Goal: Task Accomplishment & Management: Complete application form

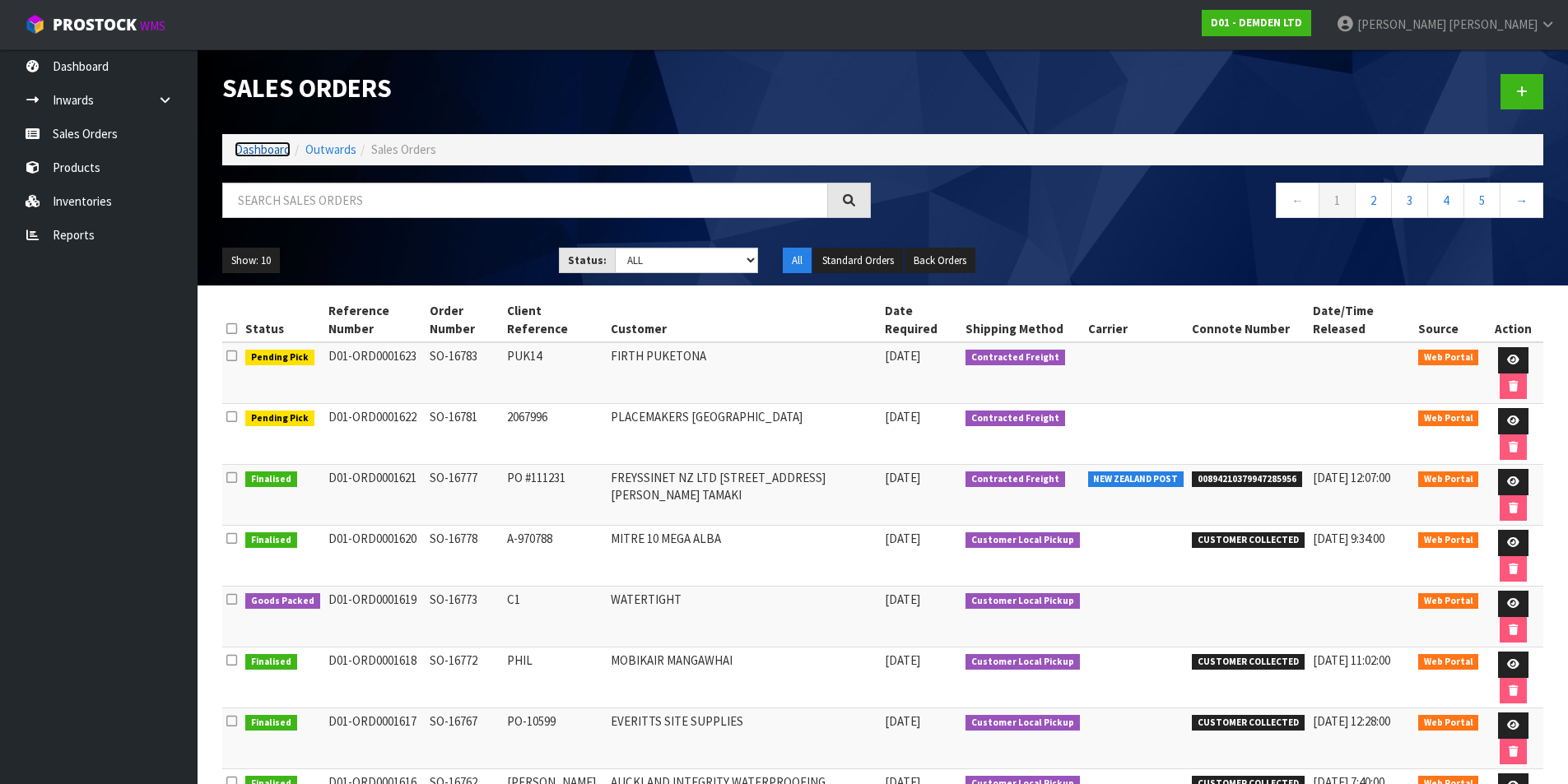
click at [254, 149] on link "Dashboard" at bounding box center [263, 149] width 56 height 16
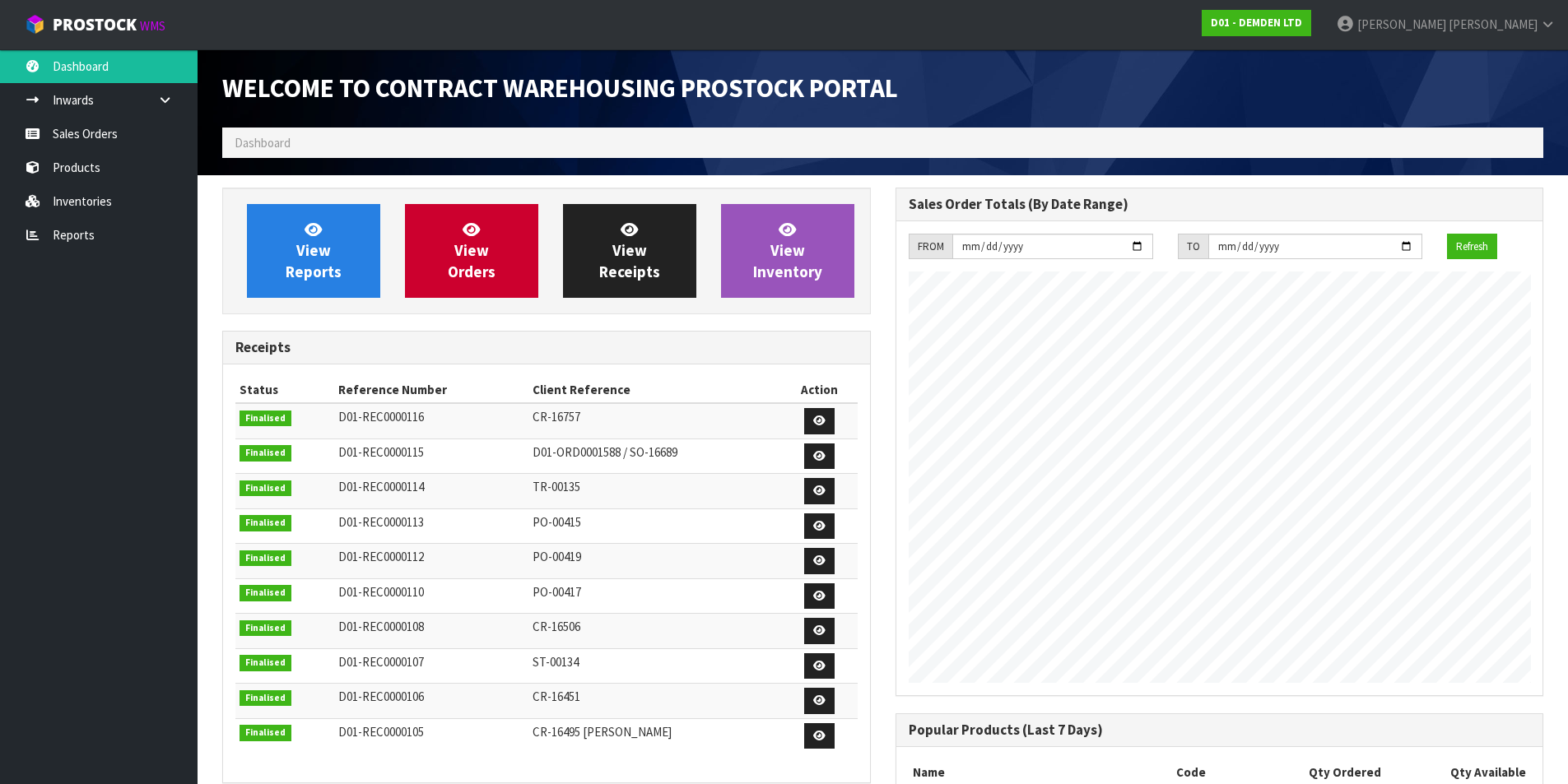
scroll to position [780, 672]
click at [457, 259] on span "View Orders" at bounding box center [471, 250] width 48 height 62
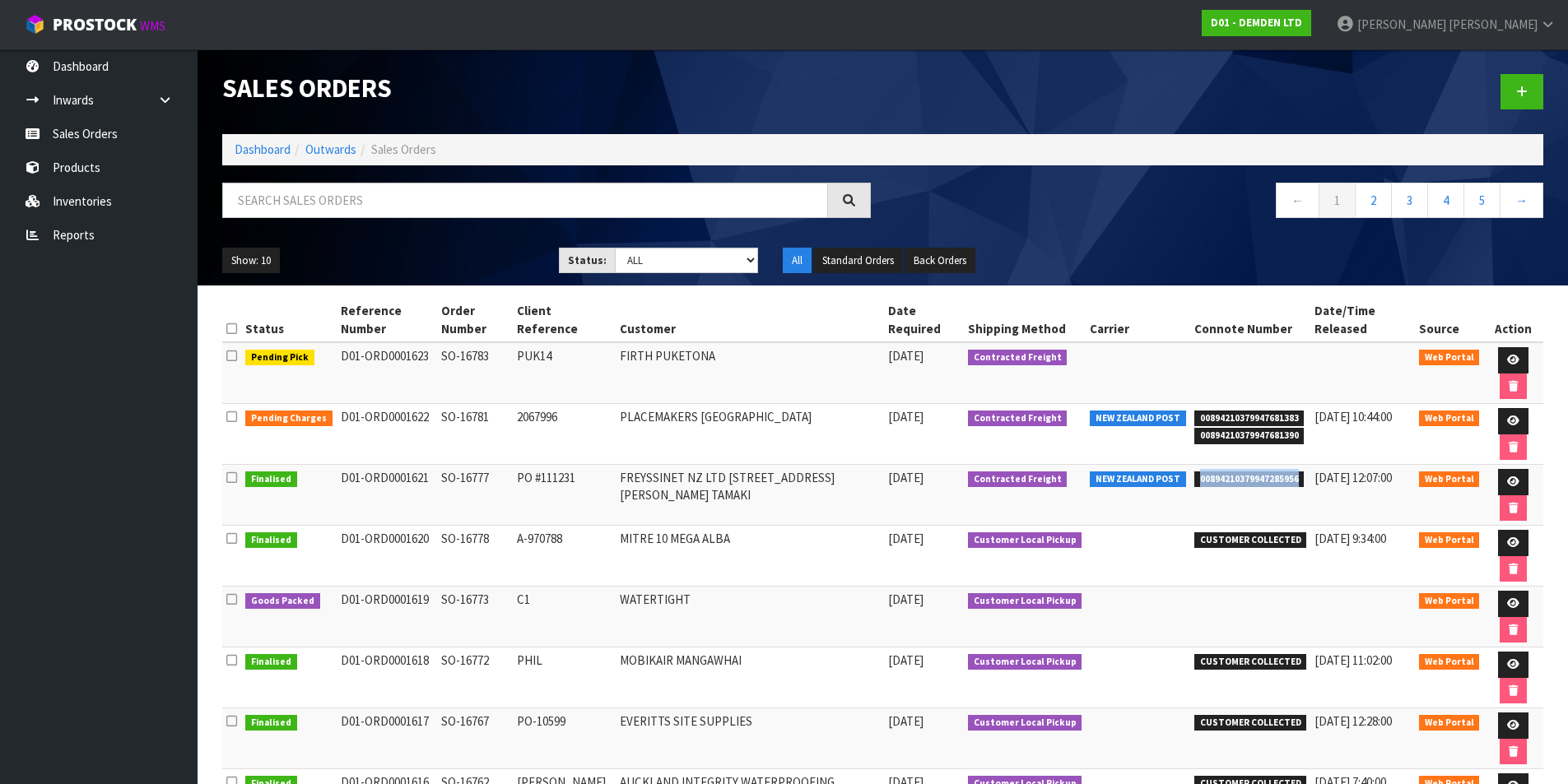
drag, startPoint x: 1289, startPoint y: 481, endPoint x: 1188, endPoint y: 479, distance: 101.0
click at [1194, 479] on span "00894210379947285956" at bounding box center [1249, 480] width 111 height 17
copy span "00894210379947285956"
click at [265, 152] on link "Dashboard" at bounding box center [263, 149] width 56 height 16
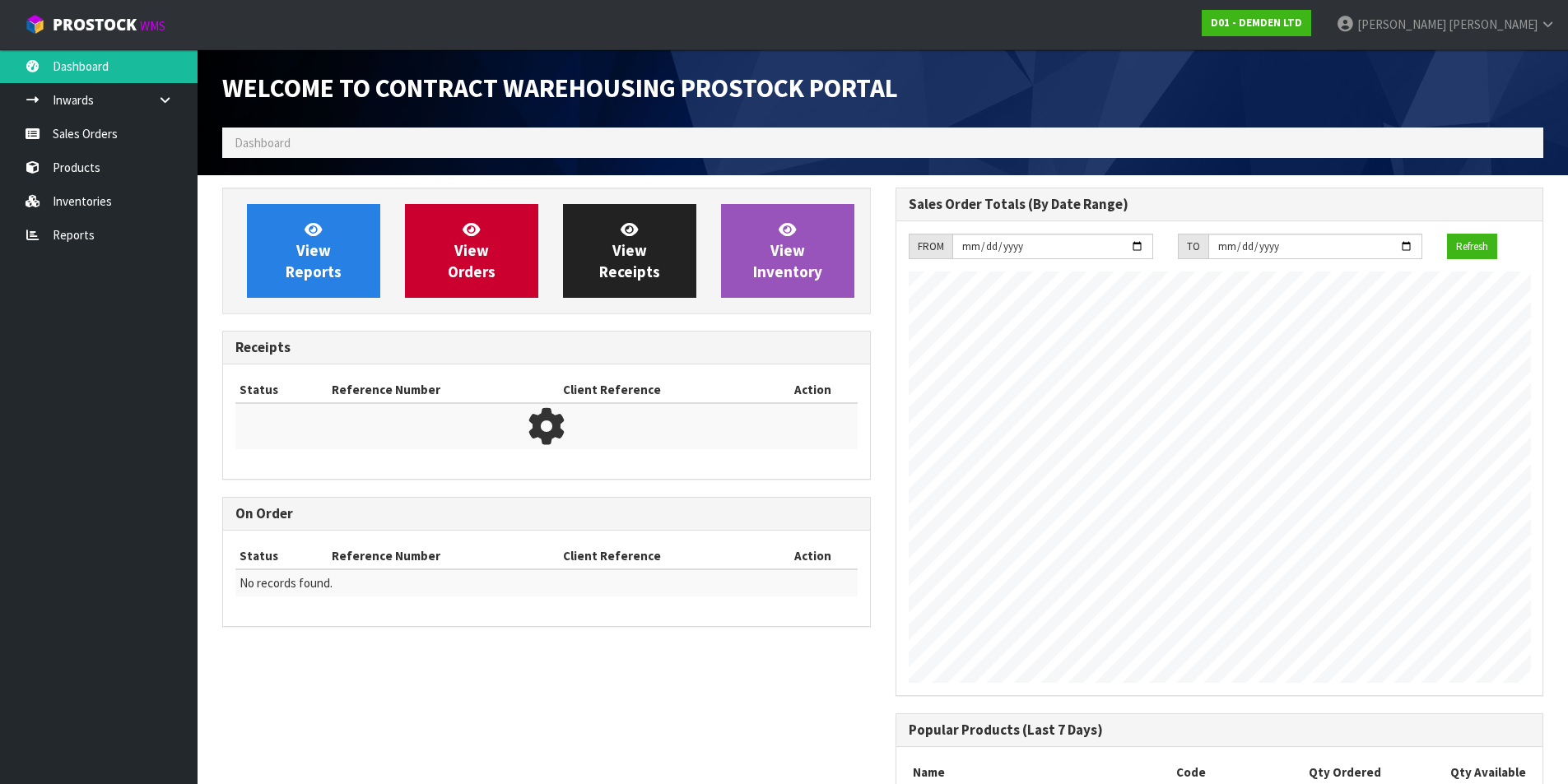
scroll to position [780, 672]
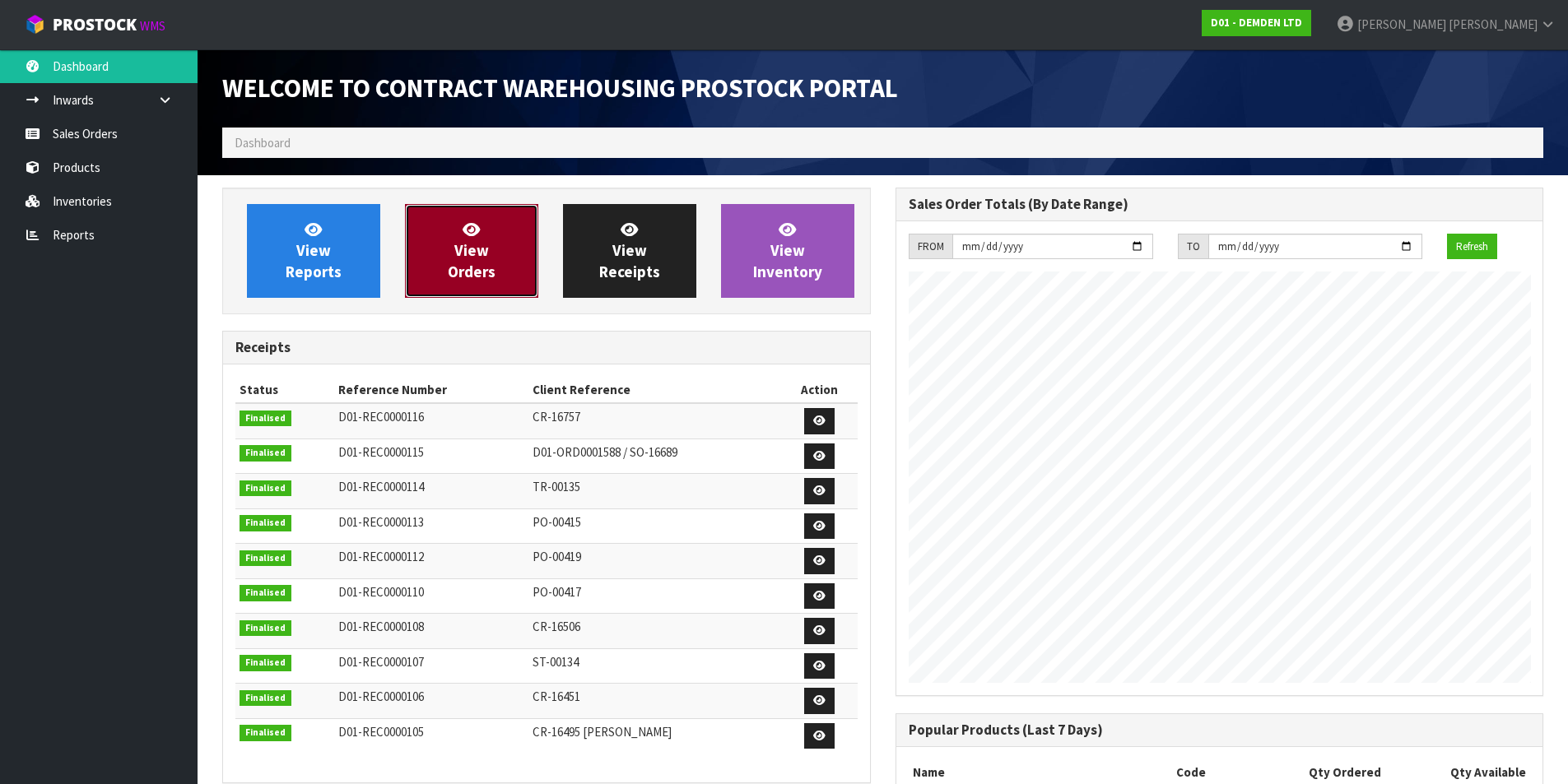
click at [454, 248] on link "View Orders" at bounding box center [472, 251] width 133 height 94
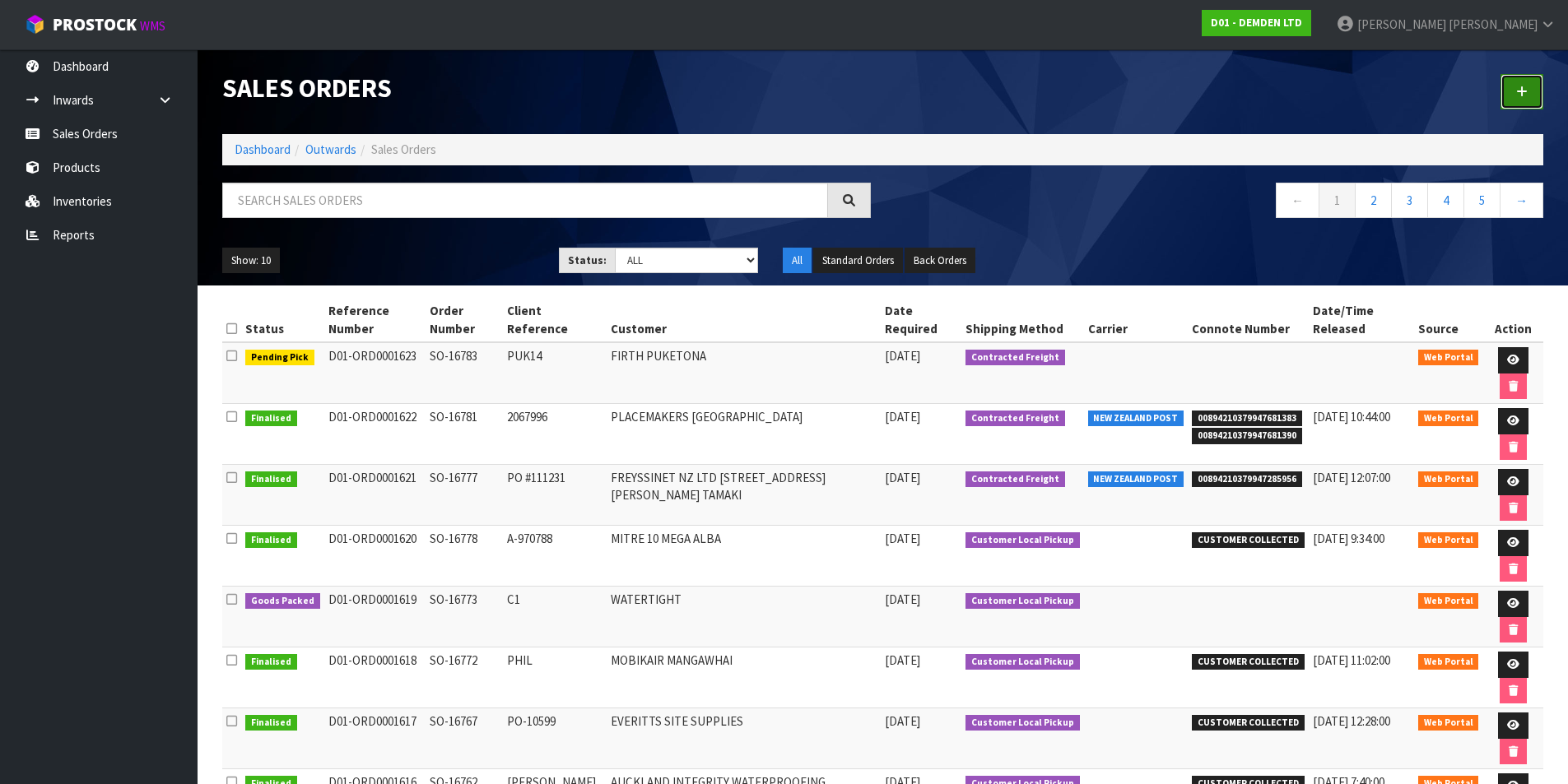
click at [1518, 85] on icon at bounding box center [1522, 91] width 11 height 12
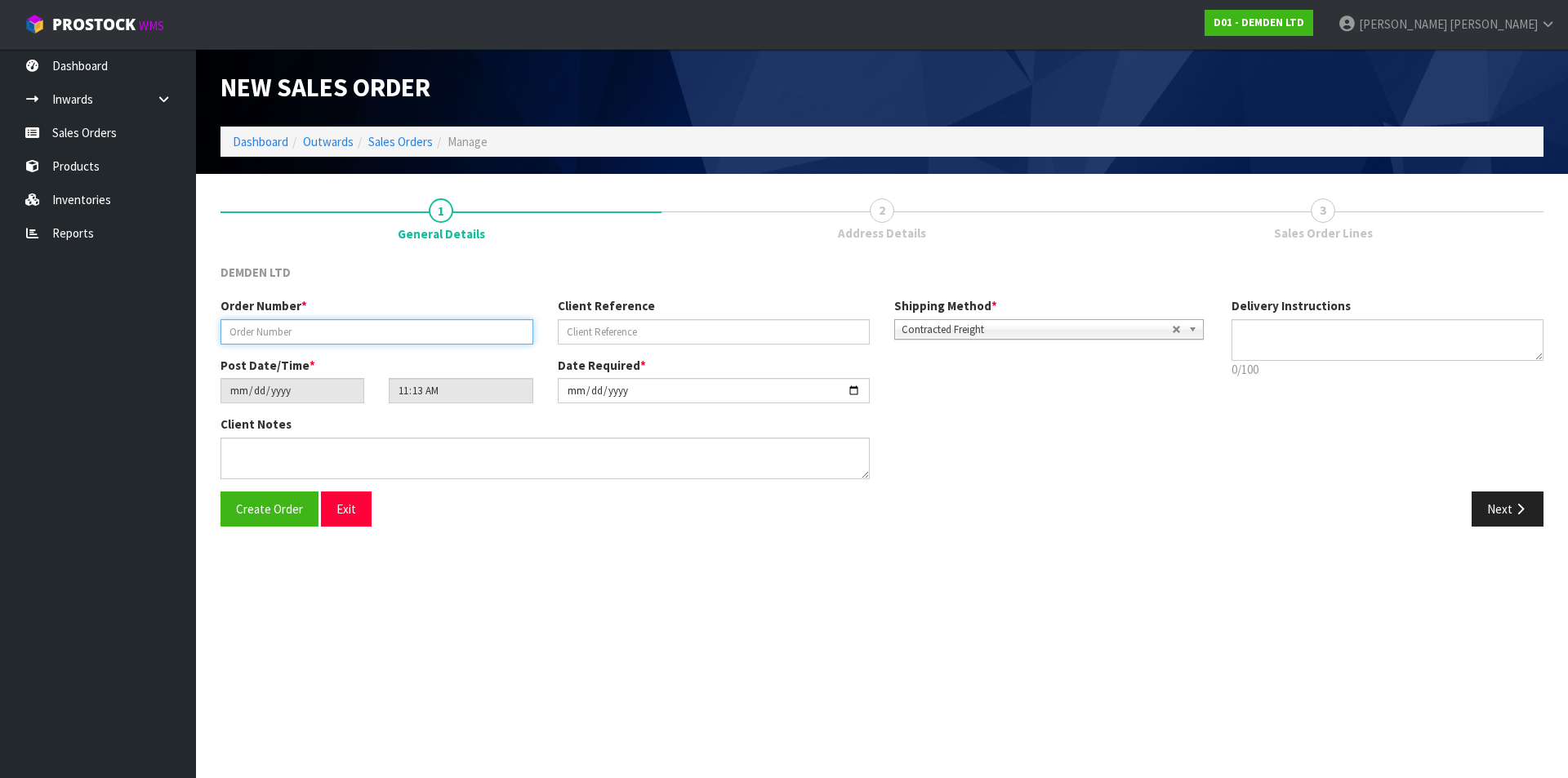
click at [324, 324] on input "text" at bounding box center [377, 331] width 313 height 25
type input "SO-16784"
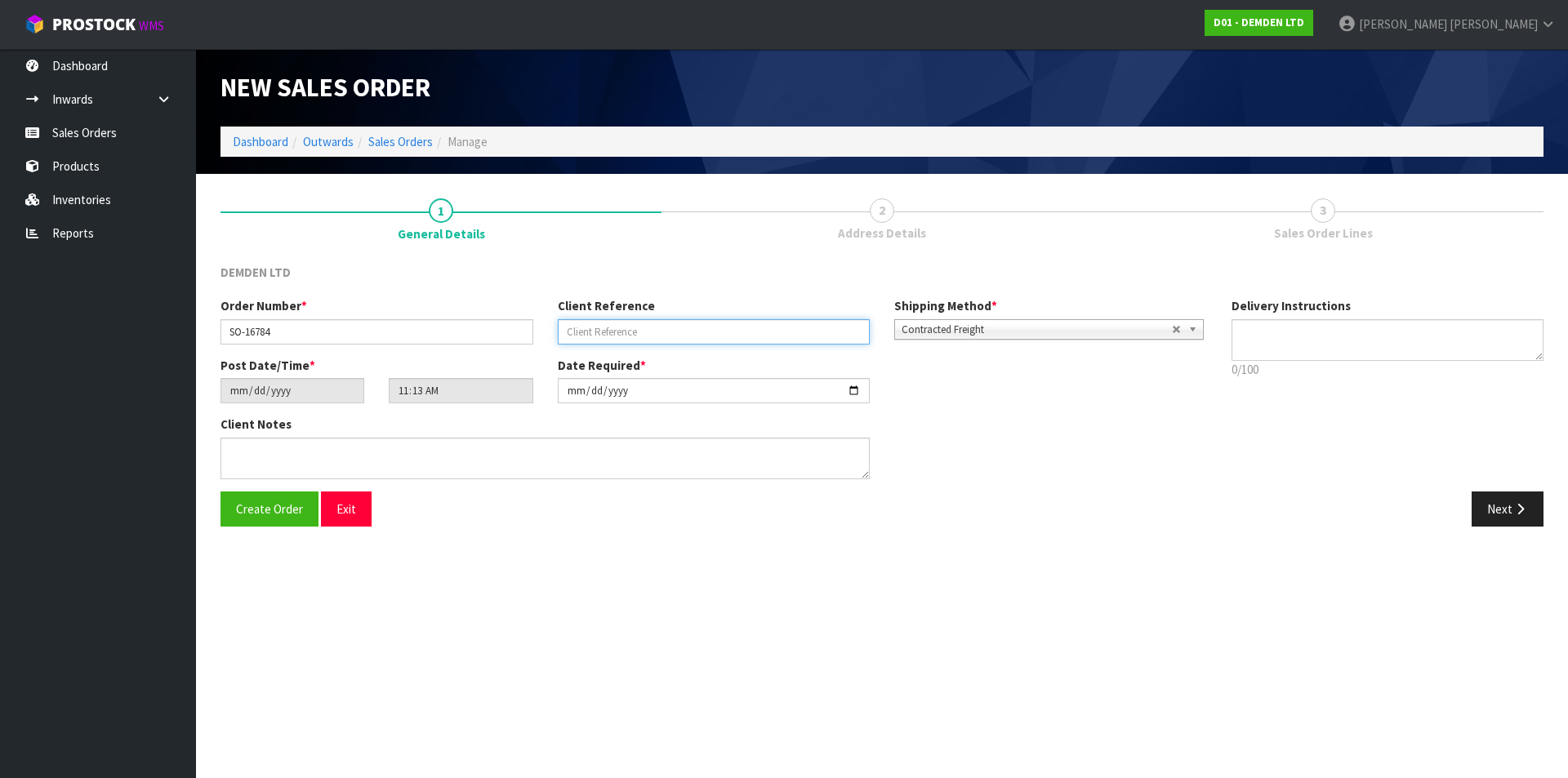
click at [603, 330] on input "text" at bounding box center [714, 331] width 313 height 25
paste input "2068450"
type input "2068450"
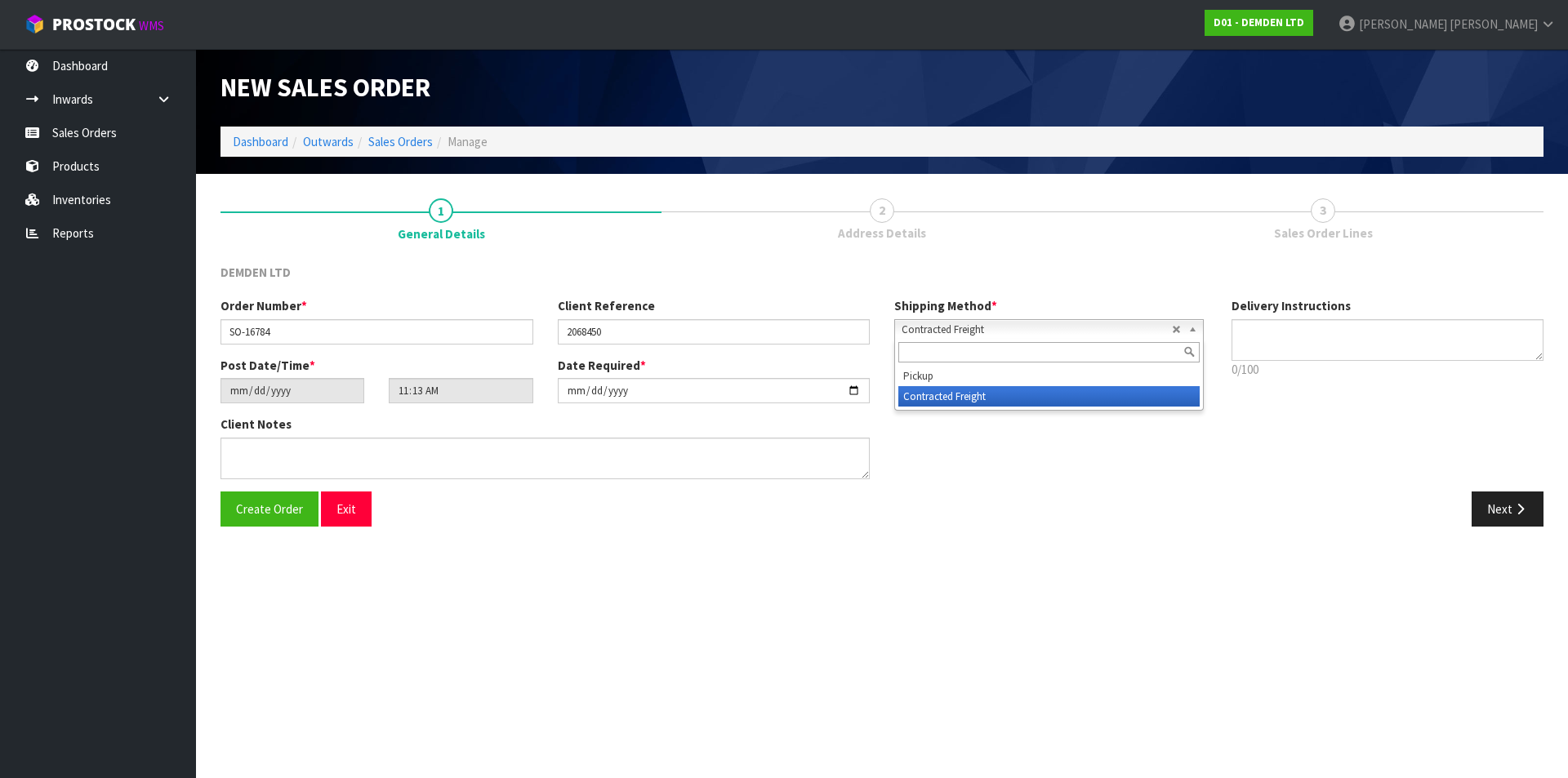
click at [1192, 324] on b at bounding box center [1196, 329] width 15 height 19
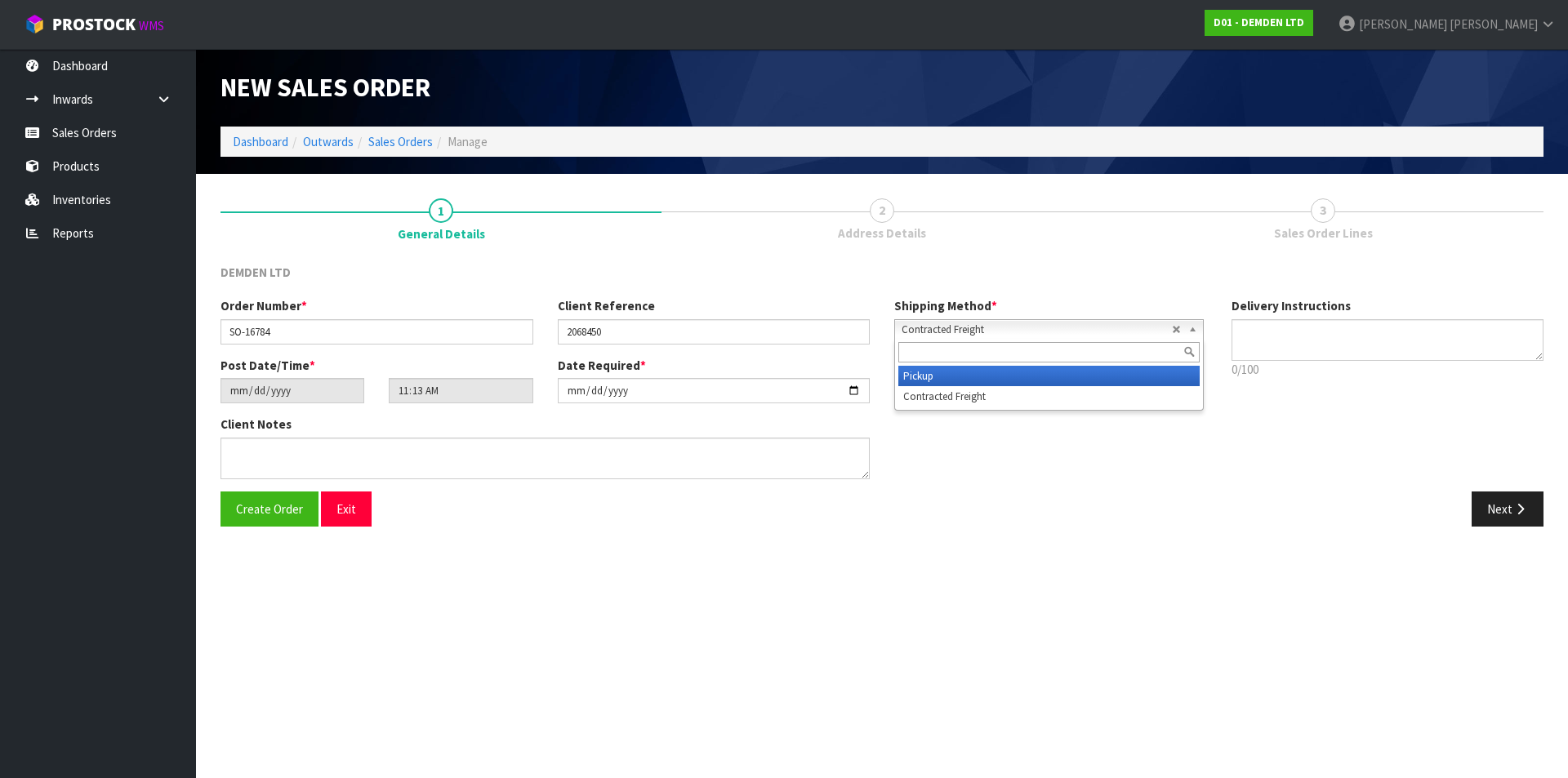
click at [1065, 377] on li "Pickup" at bounding box center [1049, 376] width 302 height 20
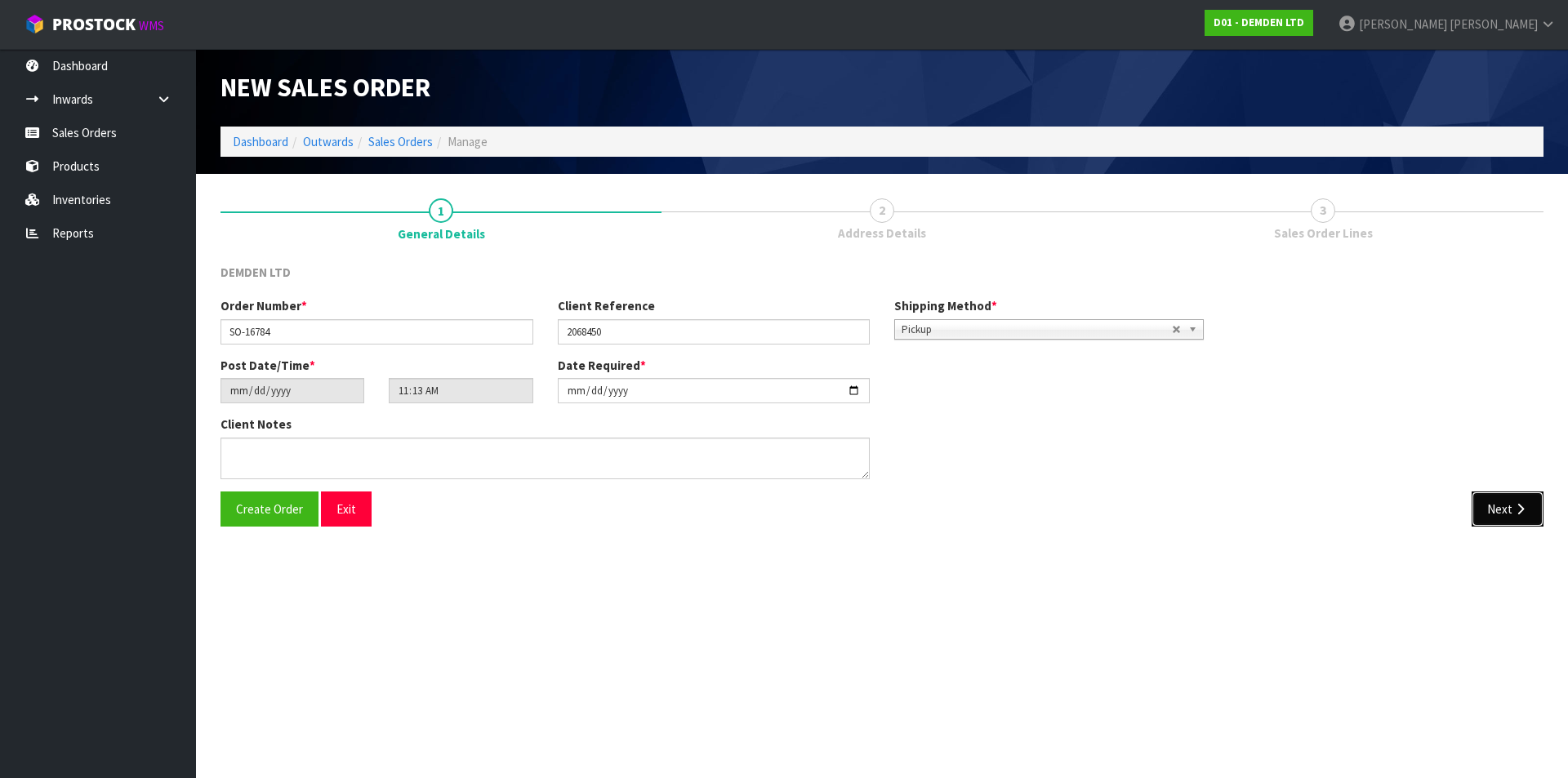
click at [1496, 511] on button "Next" at bounding box center [1507, 509] width 72 height 35
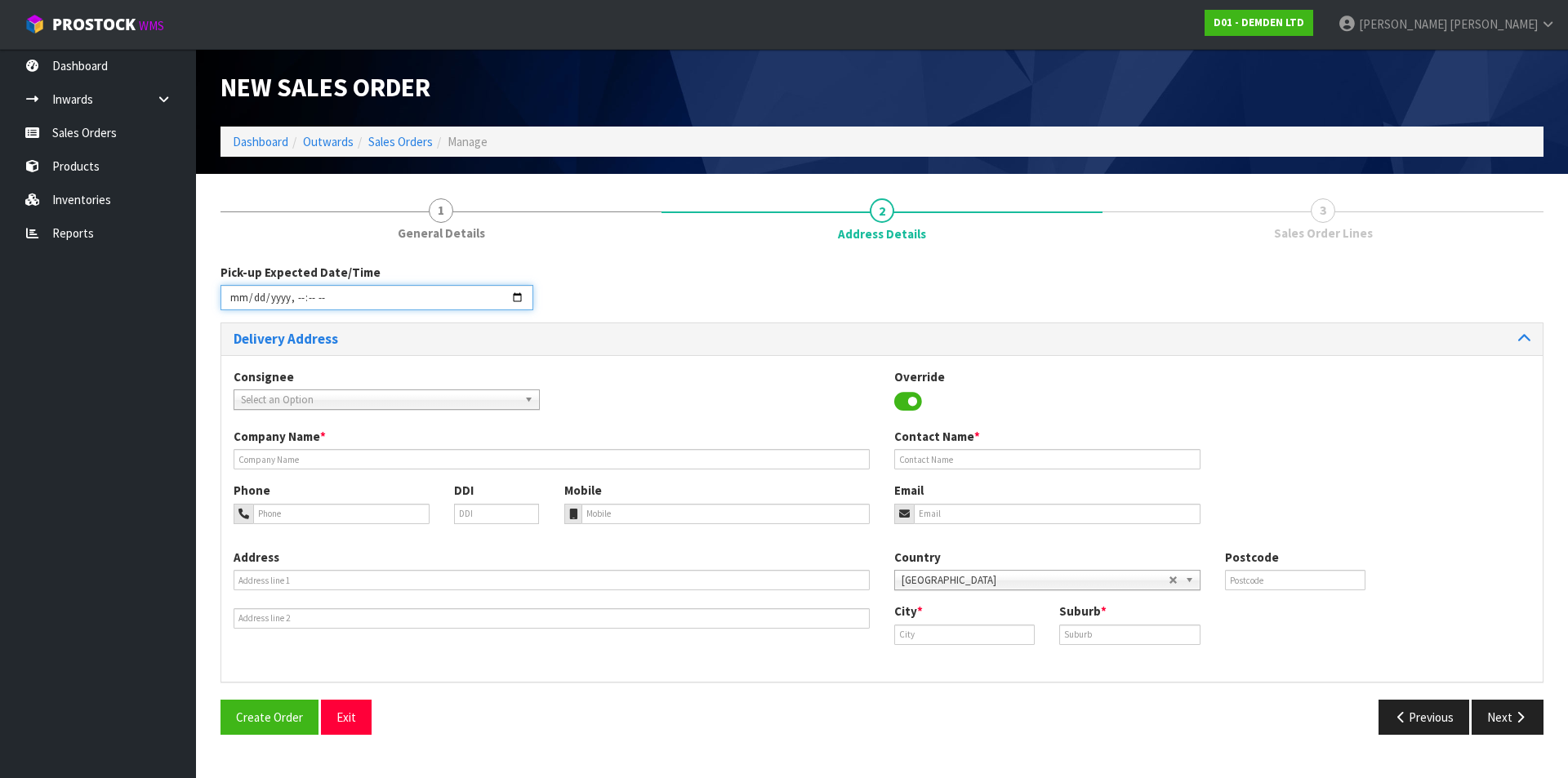
click at [515, 299] on input "datetime-local" at bounding box center [377, 297] width 313 height 25
type input "[DATE]T13:30"
click at [673, 396] on div "Consignee 000001.BAY MECHANICS - BAY MECHANICS 000001A - BRAKE & TRANSMISSION N…" at bounding box center [882, 398] width 1321 height 60
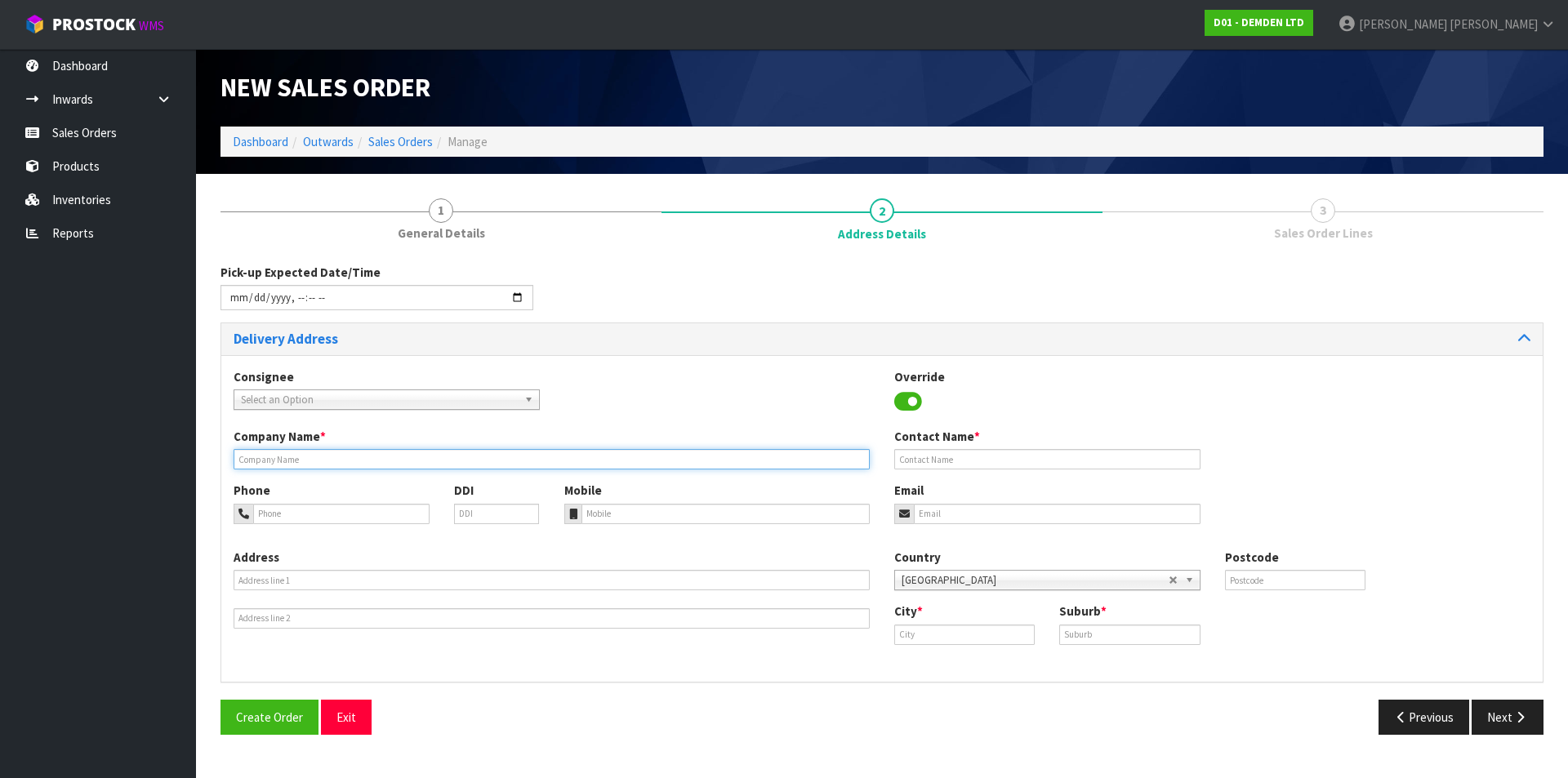
click at [293, 462] on input "text" at bounding box center [552, 460] width 637 height 20
type input "PLACEMAKERS PAKURANGA"
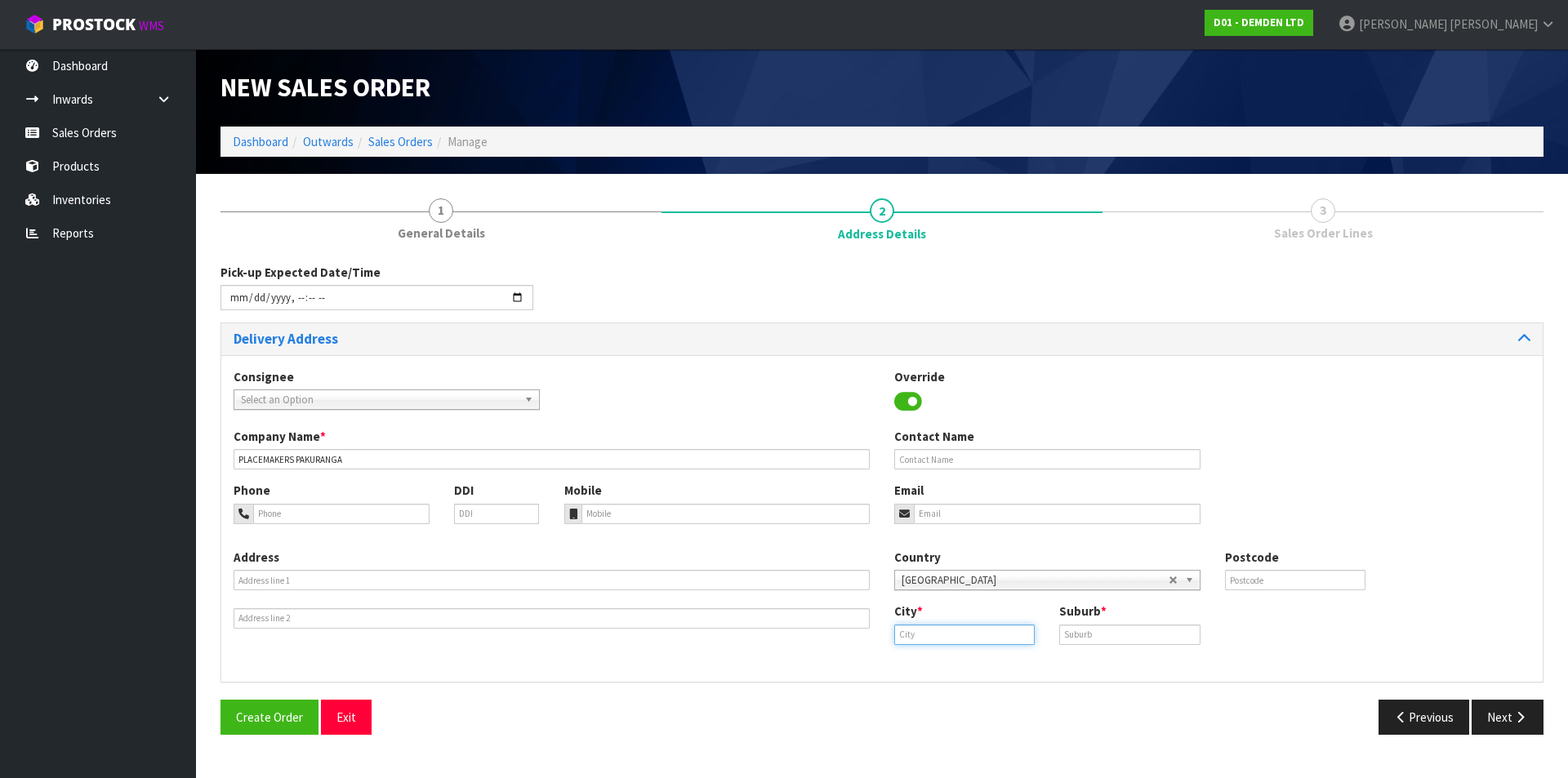
click at [938, 636] on input "text" at bounding box center [964, 635] width 141 height 20
click at [949, 662] on strong "[GEOGRAPHIC_DATA]" at bounding box center [970, 663] width 118 height 16
type input "[GEOGRAPHIC_DATA]"
click at [1100, 630] on input "text" at bounding box center [1129, 635] width 141 height 20
type input "EAST TAMAKI"
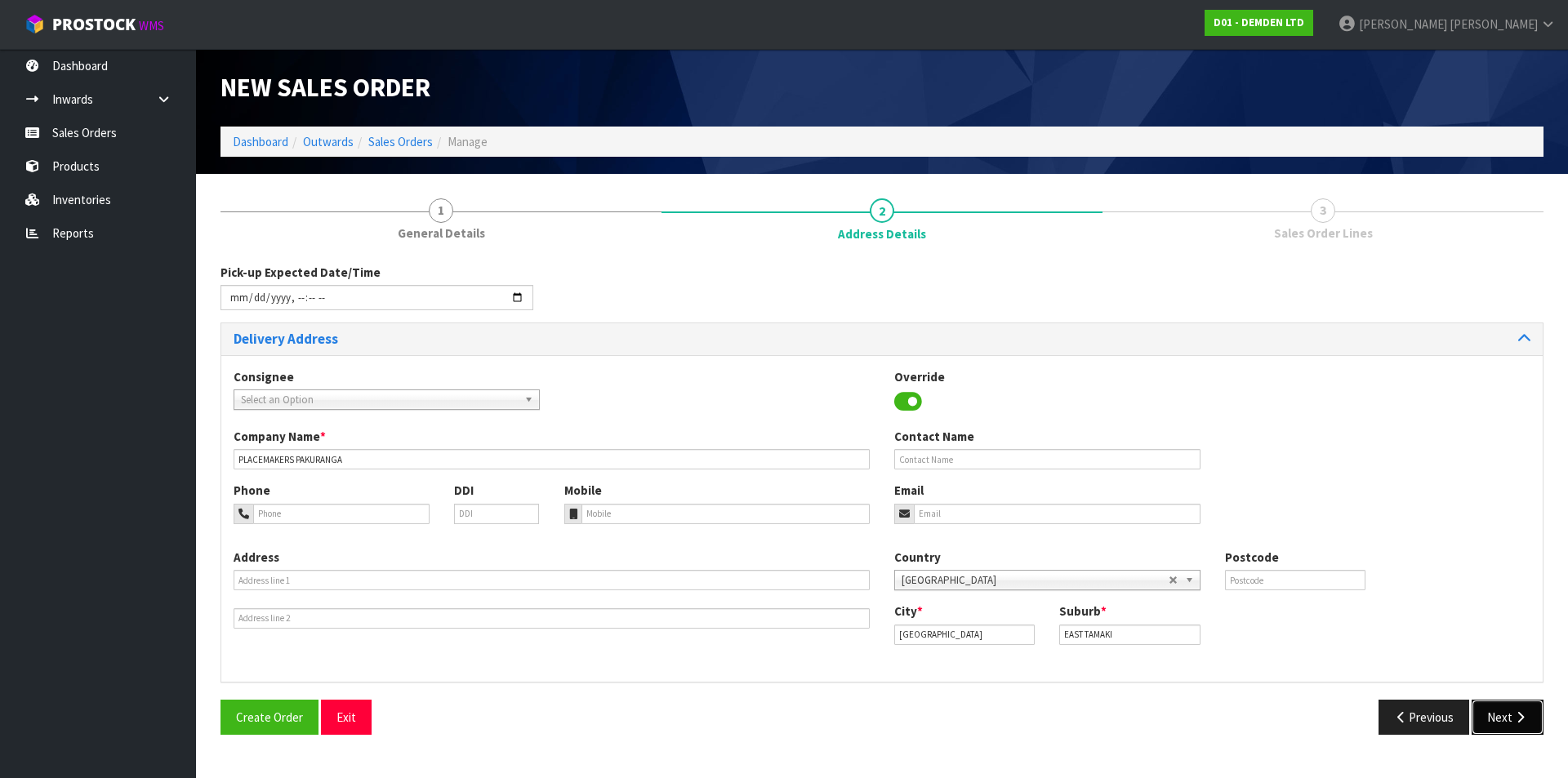
click at [1498, 712] on button "Next" at bounding box center [1507, 718] width 72 height 35
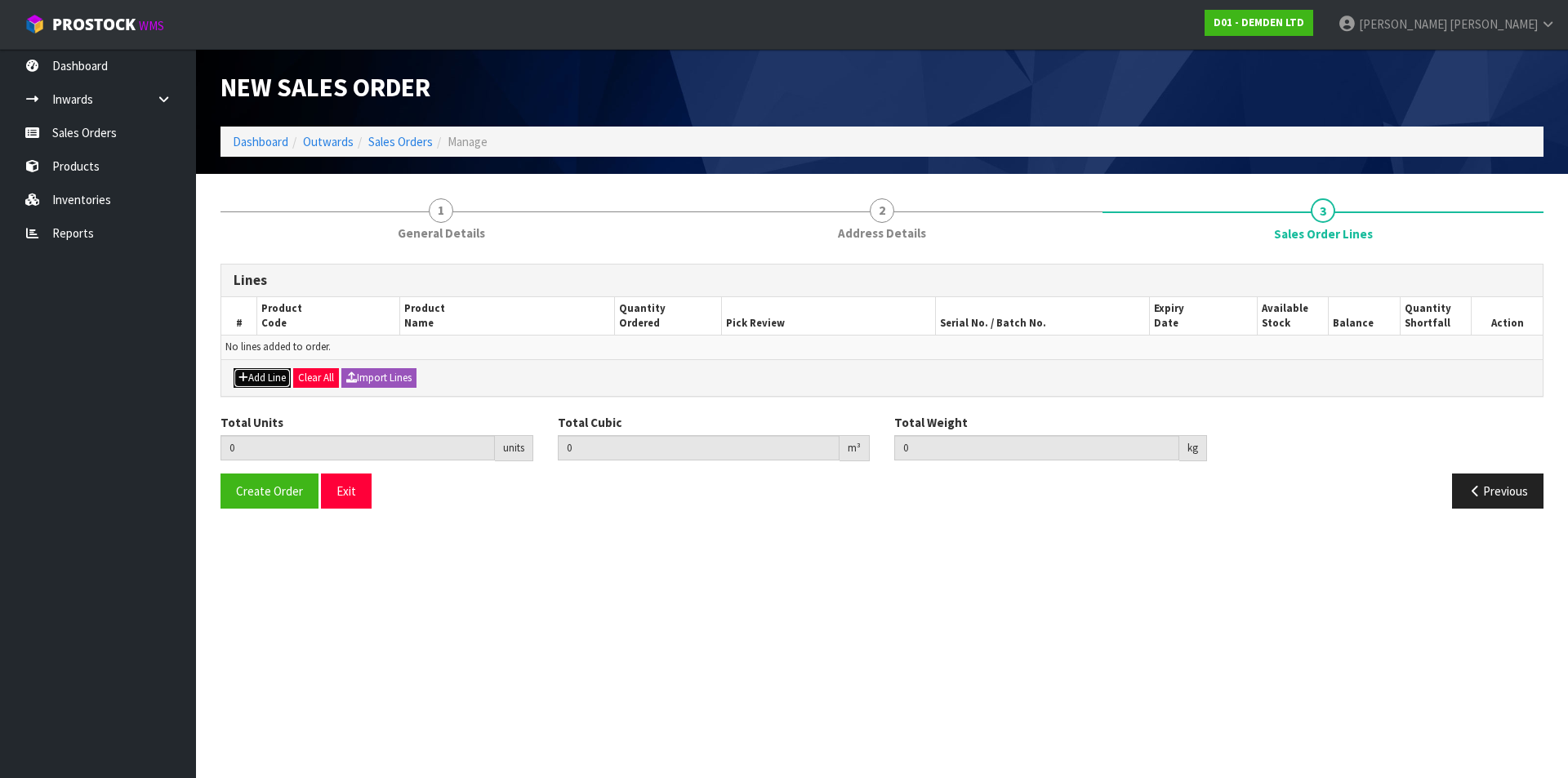
click at [252, 376] on button "Add Line" at bounding box center [261, 378] width 57 height 20
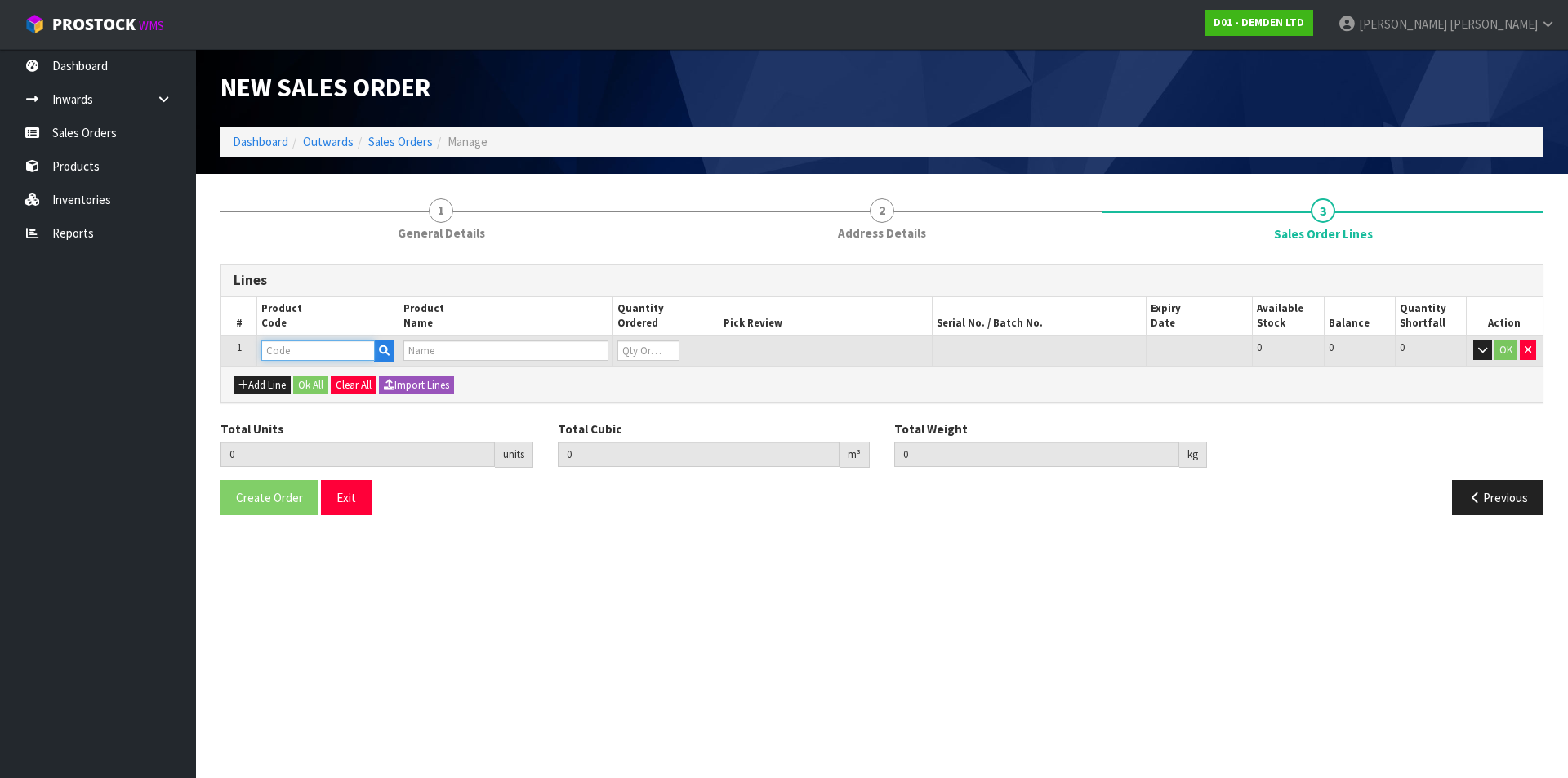
click at [305, 344] on input "text" at bounding box center [318, 351] width 114 height 20
type input "200020"
type input "0.000000"
type input "0.000"
type input "KUNISEAL 20 LM"
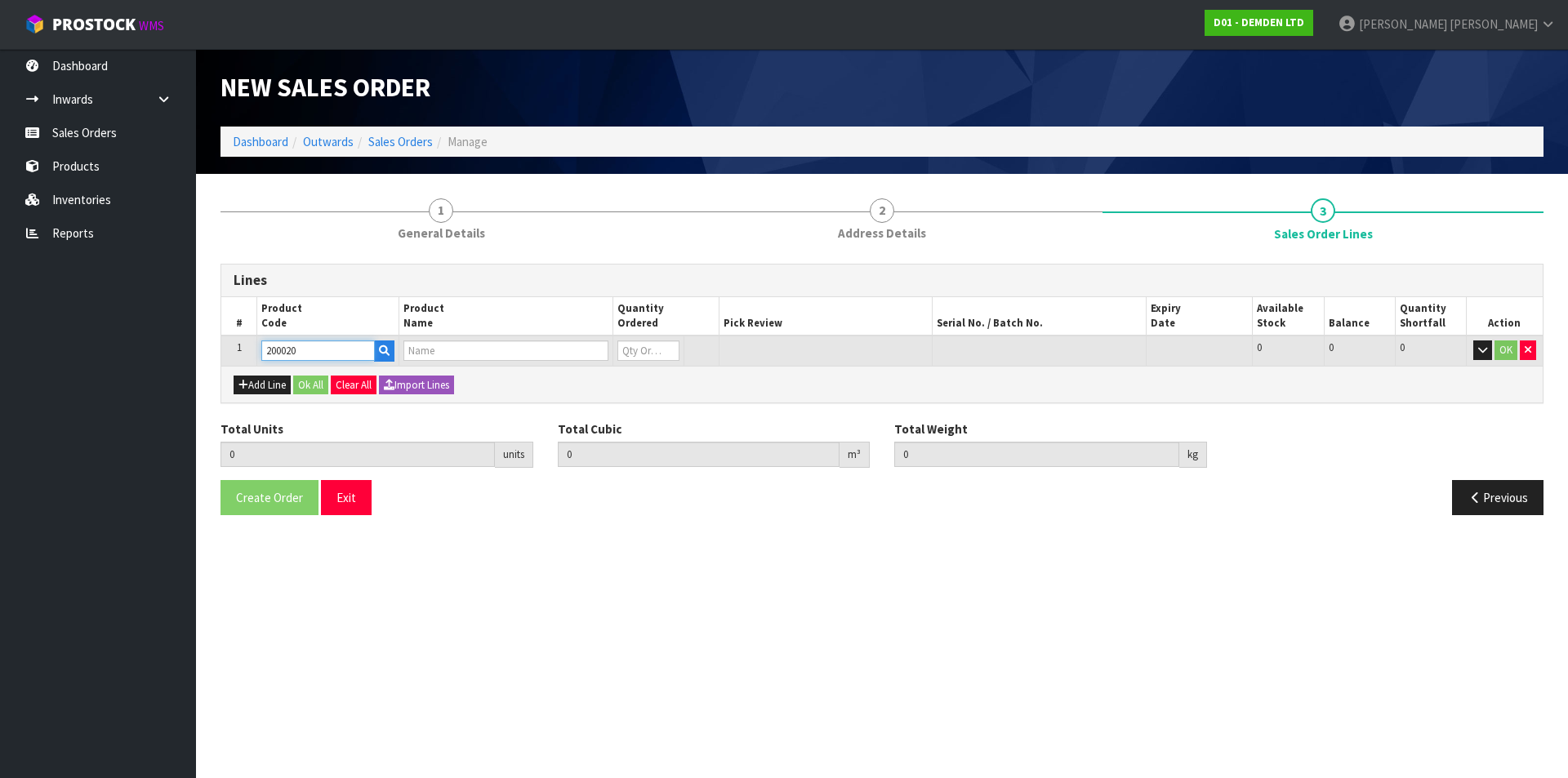
type input "0"
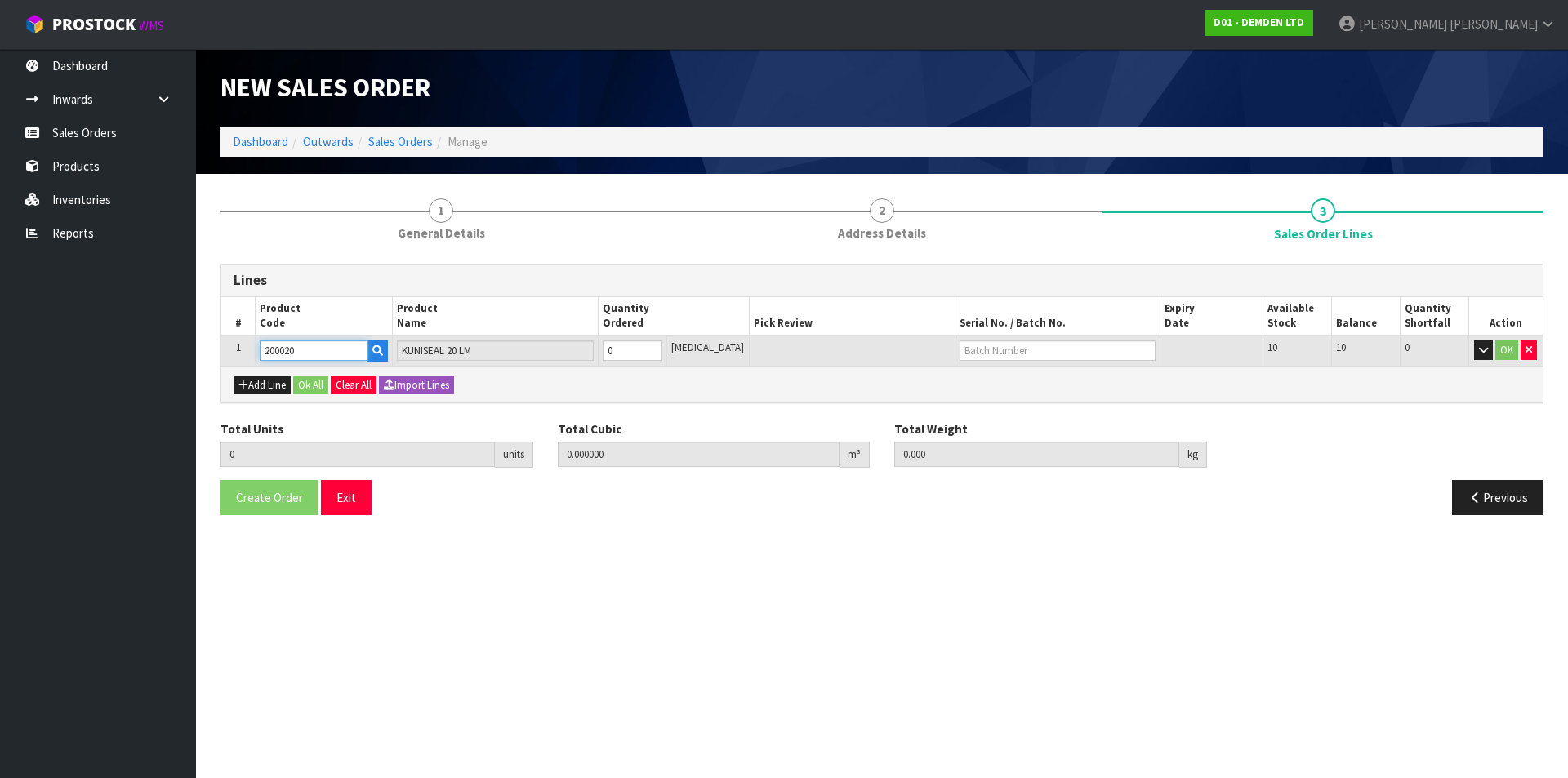
type input "200020"
type input "1"
type input "0.011664"
type input "8.62"
type input "1"
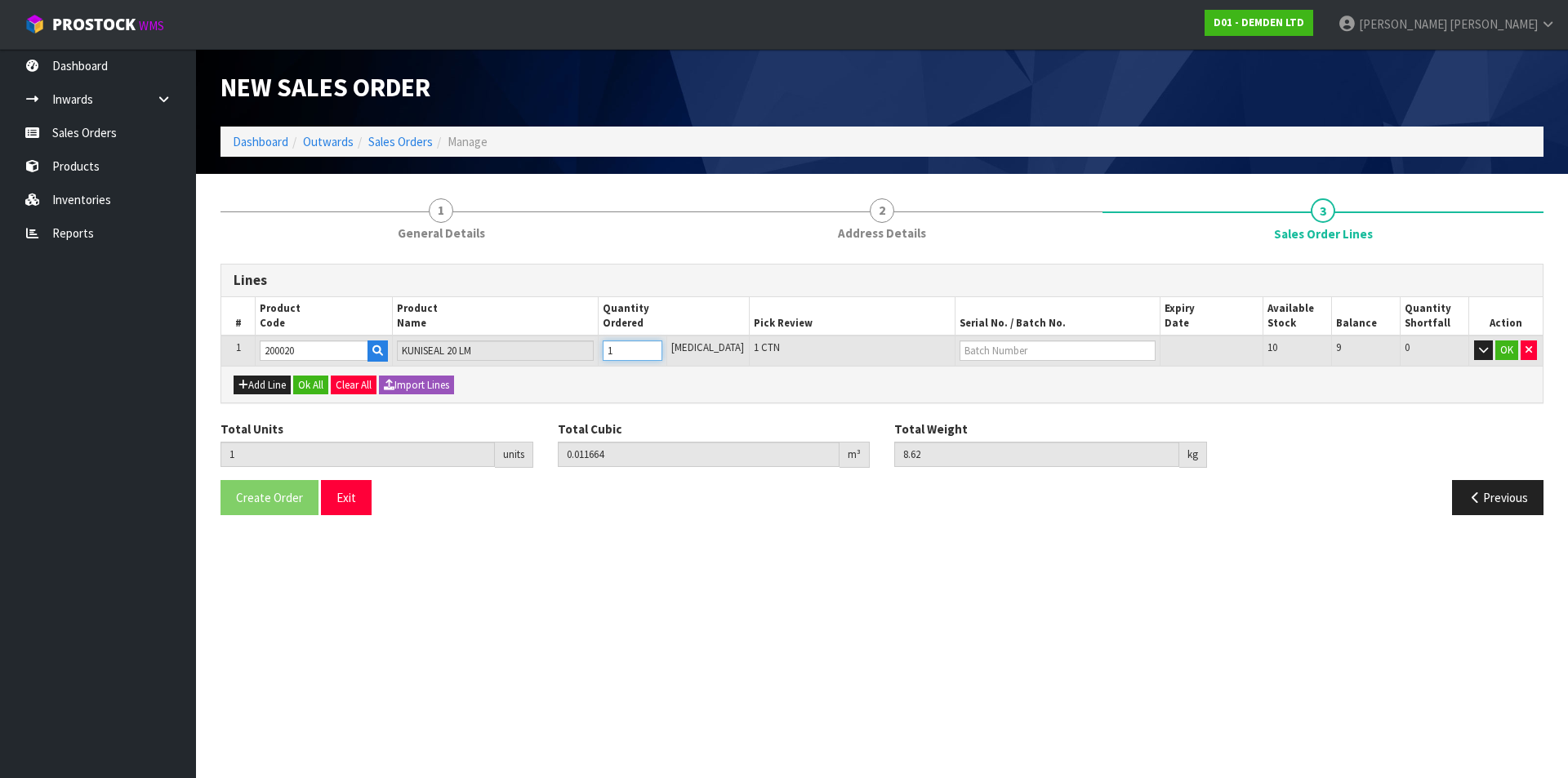
click at [663, 343] on input "1" at bounding box center [633, 351] width 60 height 20
click at [965, 349] on input "text" at bounding box center [1058, 351] width 197 height 20
click at [964, 380] on link "H-401" at bounding box center [1002, 379] width 129 height 22
type input "H-401"
click at [311, 388] on button "Ok All" at bounding box center [311, 385] width 35 height 20
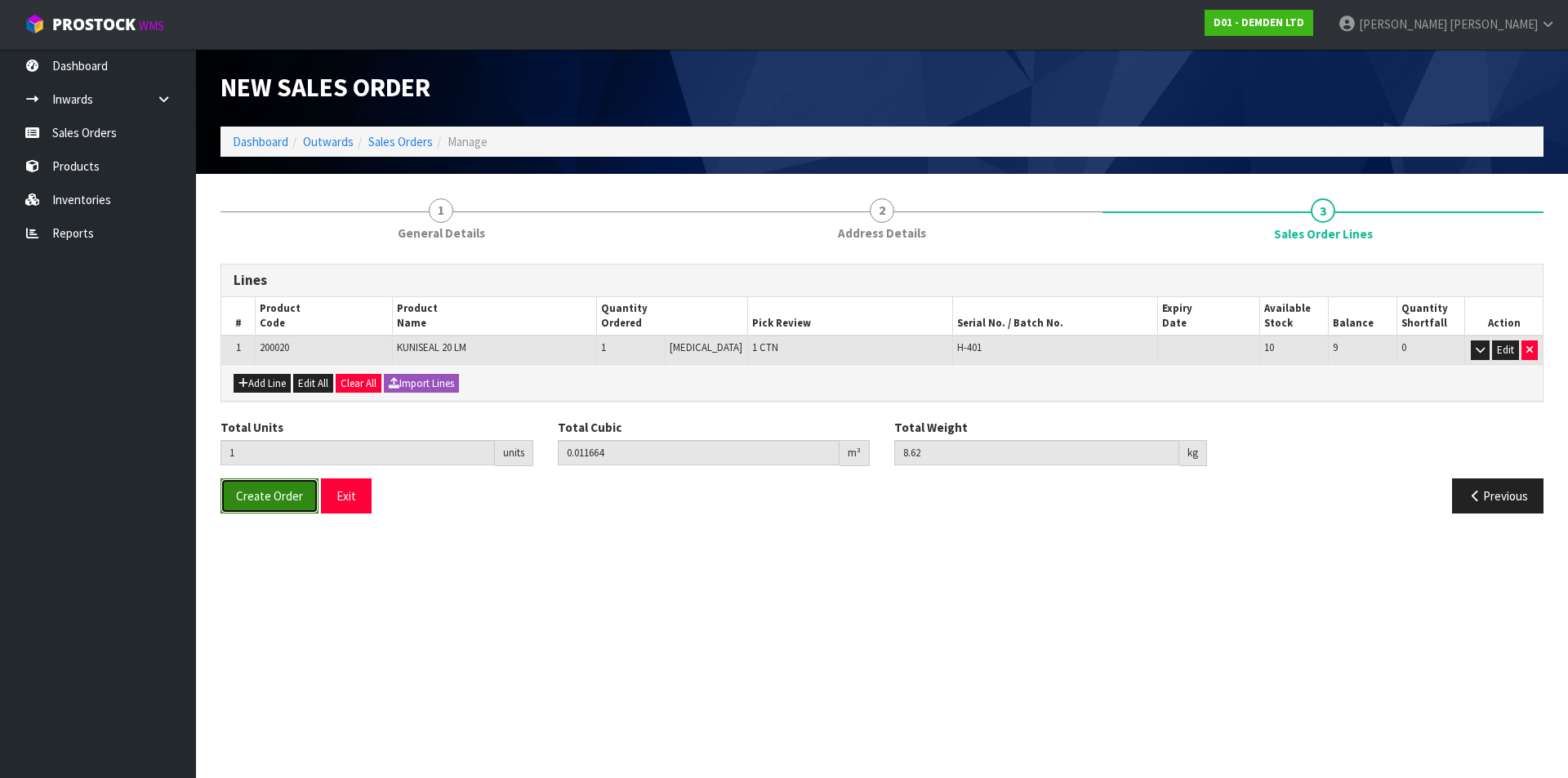
click at [286, 500] on span "Create Order" at bounding box center [270, 496] width 67 height 16
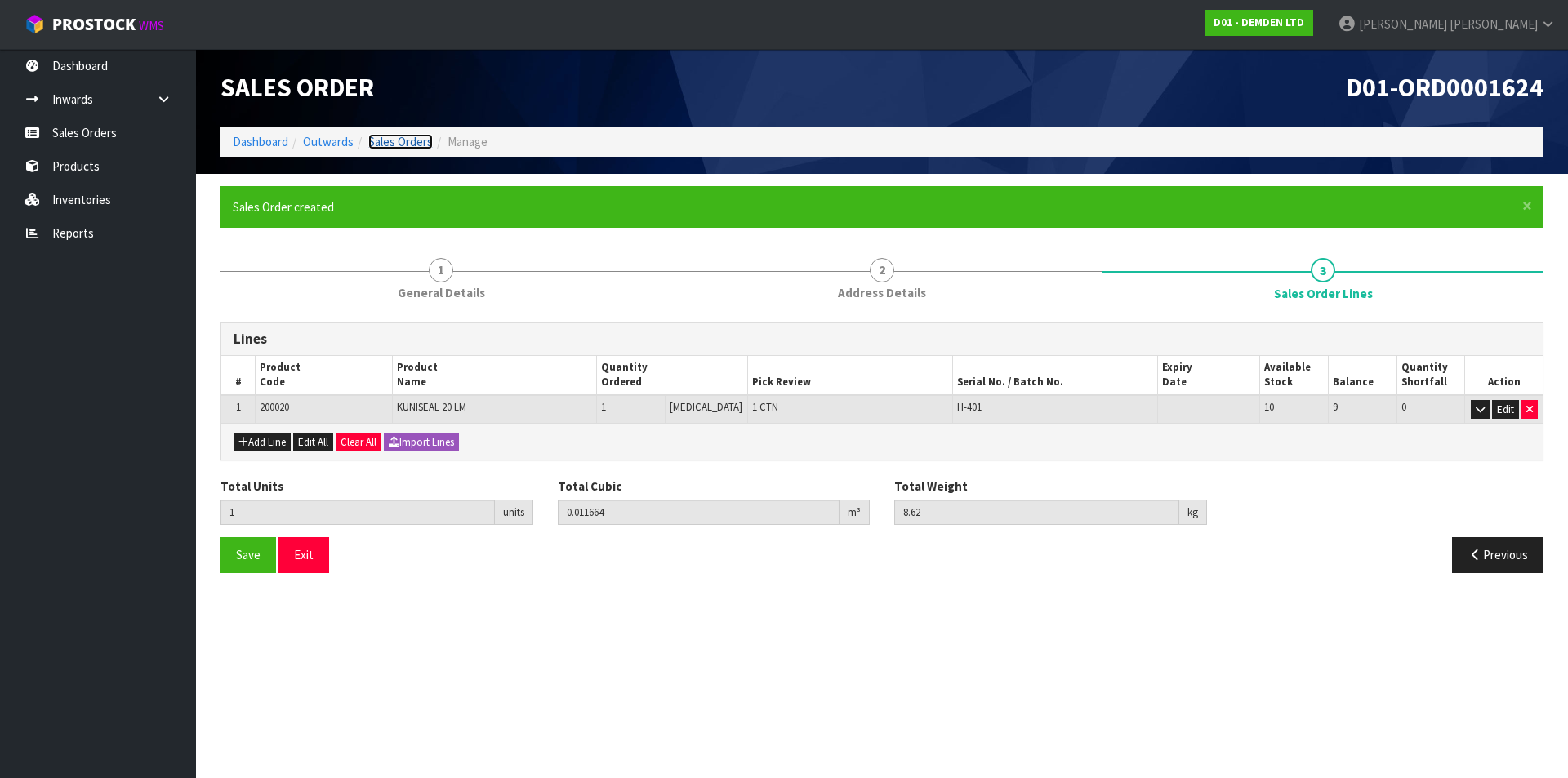
click at [417, 140] on link "Sales Orders" at bounding box center [400, 141] width 64 height 16
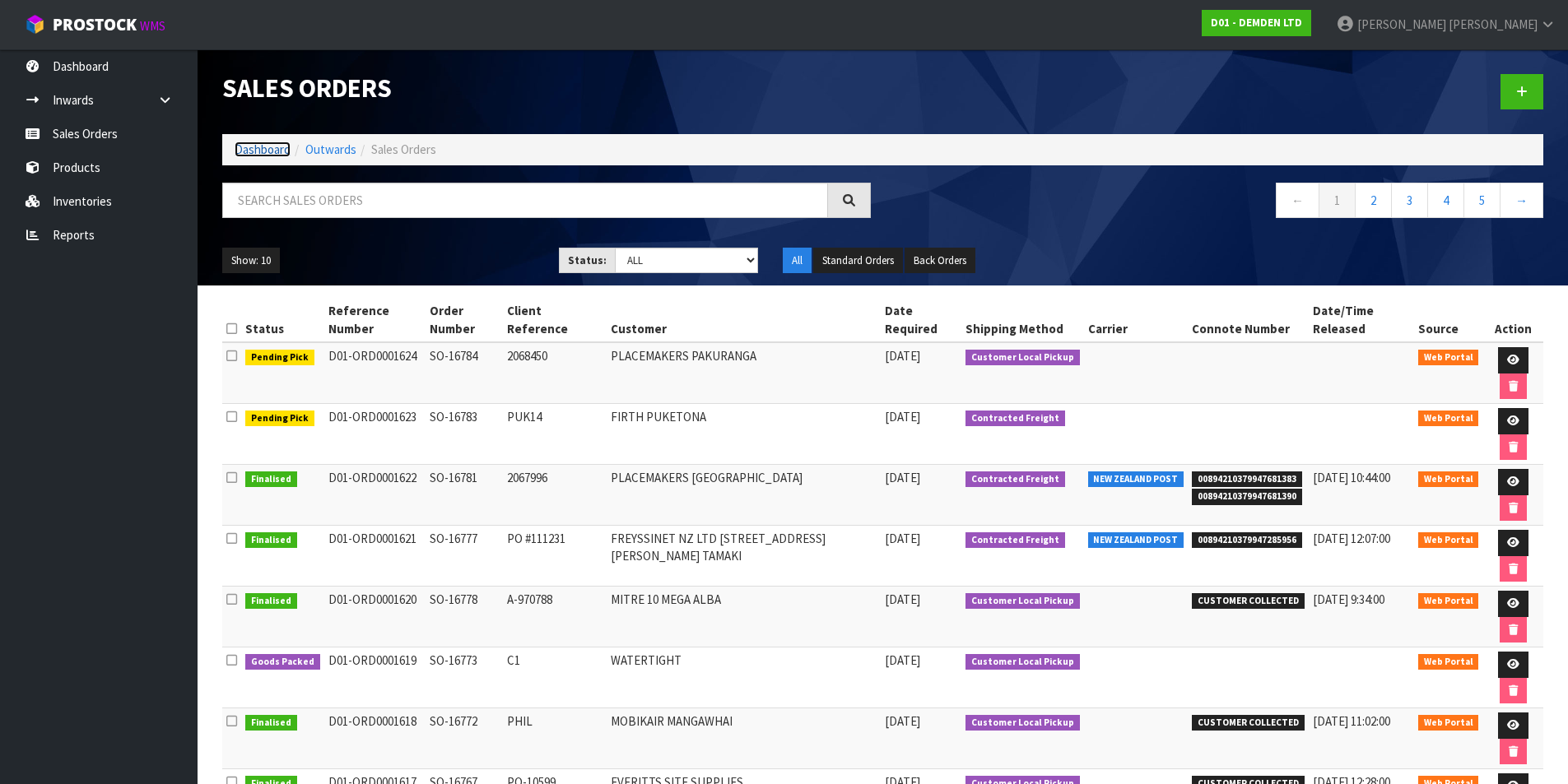
click at [251, 143] on link "Dashboard" at bounding box center [263, 149] width 56 height 16
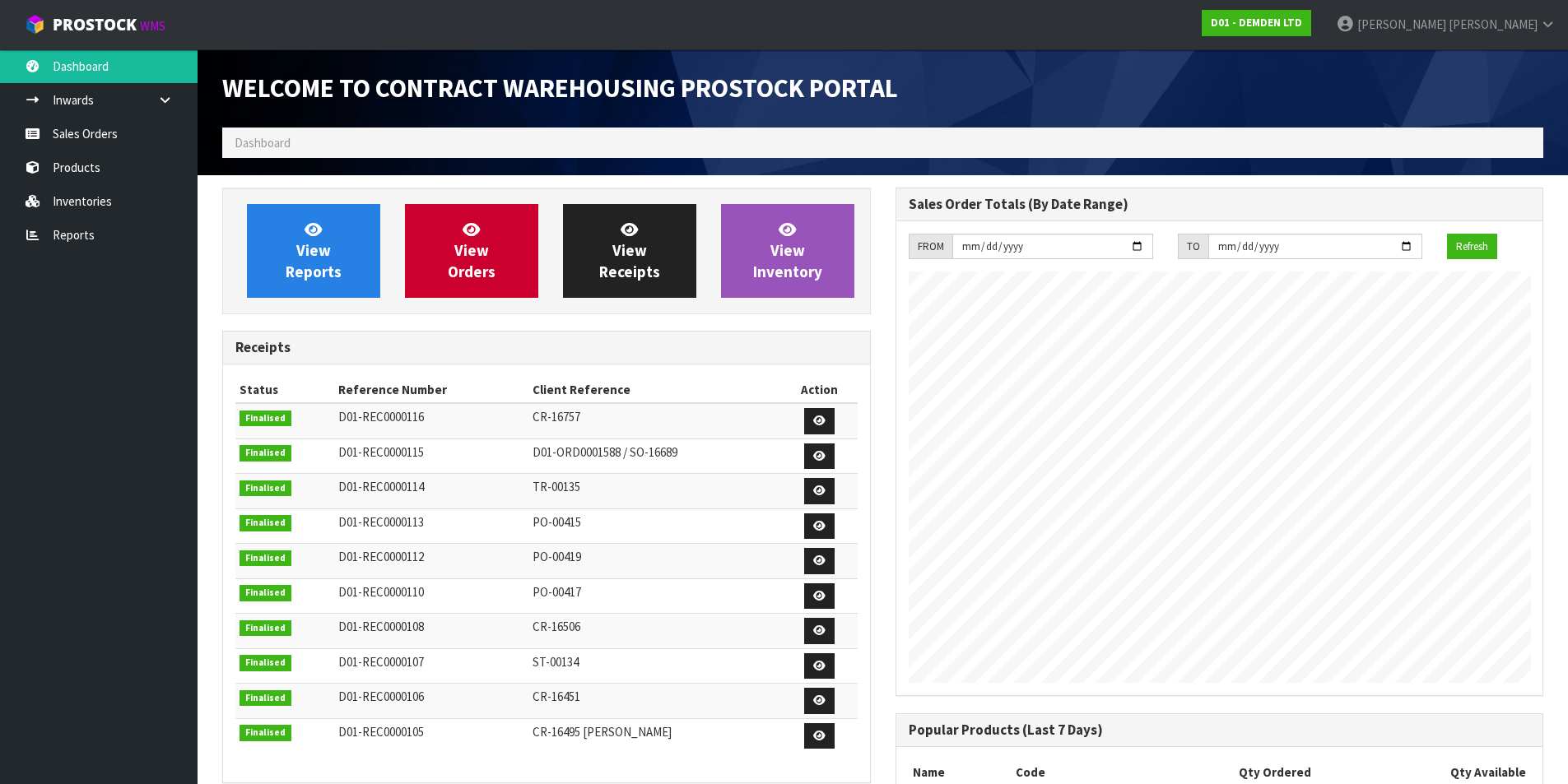
scroll to position [780, 672]
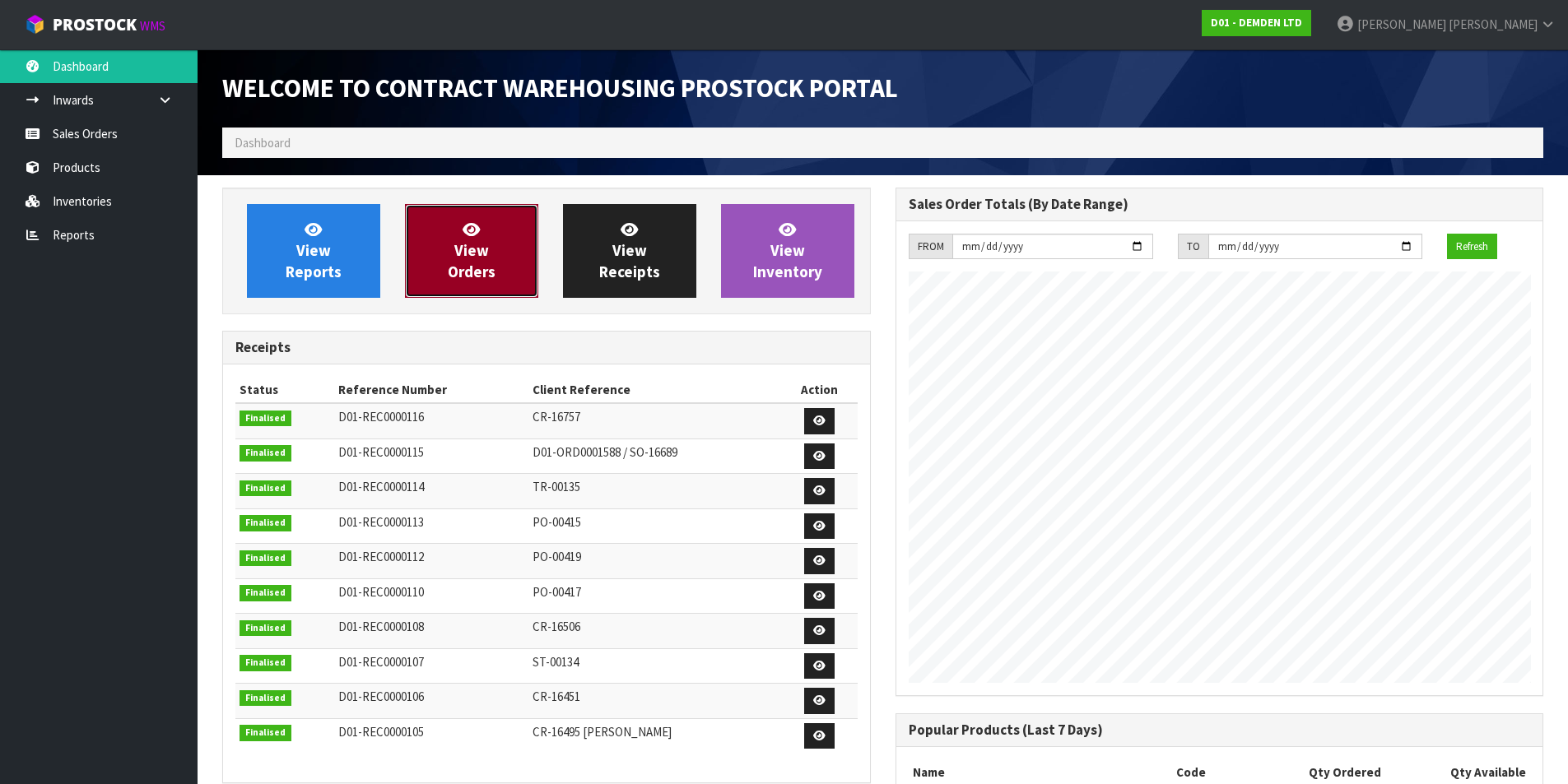
click at [472, 264] on span "View Orders" at bounding box center [471, 250] width 48 height 62
